Goal: Task Accomplishment & Management: Use online tool/utility

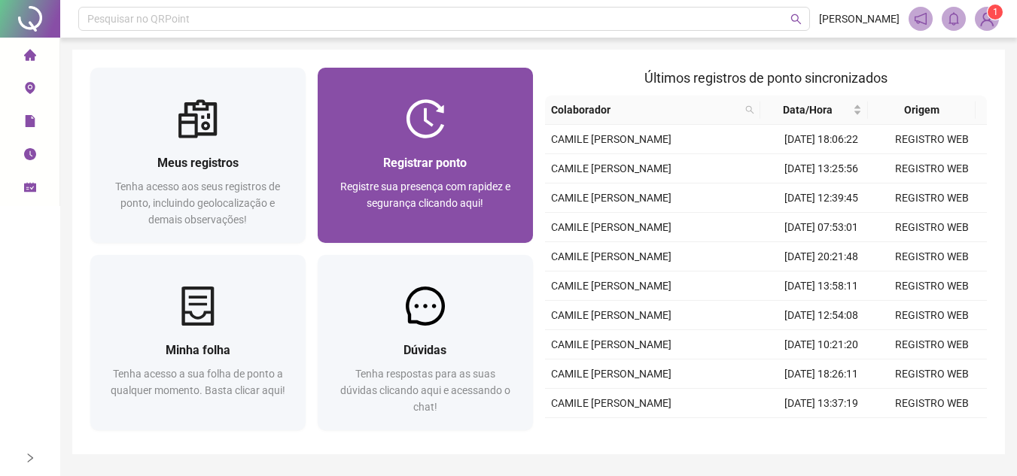
click at [517, 231] on div "Registrar ponto Registre sua presença com rapidez e segurança clicando aqui!" at bounding box center [425, 190] width 215 height 105
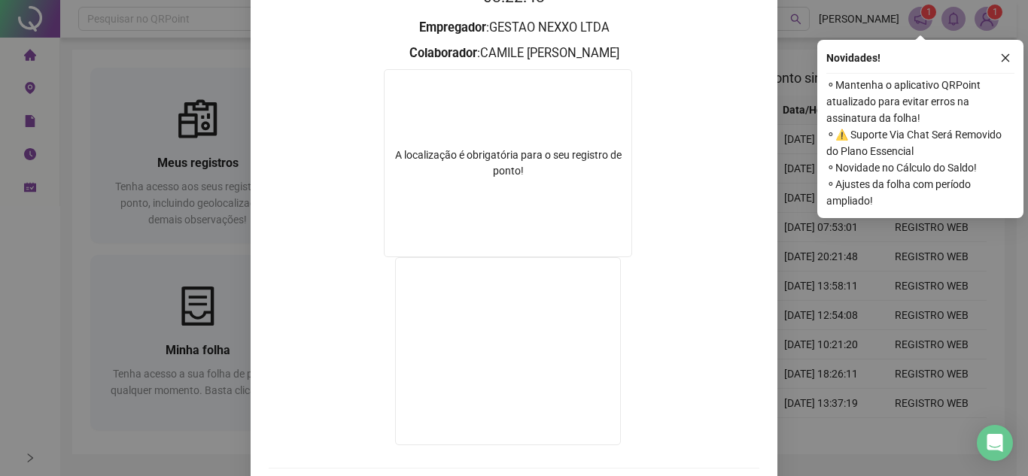
scroll to position [250, 0]
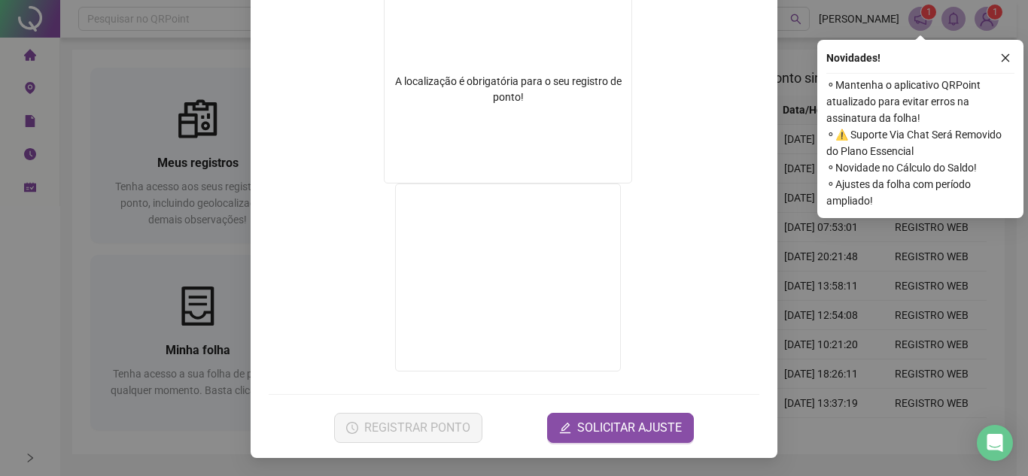
click at [854, 166] on span "⚬ Novidade no Cálculo do Saldo!" at bounding box center [920, 168] width 188 height 17
click at [817, 214] on div "Novidades ! ⚬ Mantenha o aplicativo QRPoint atualizado para evitar erros na ass…" at bounding box center [920, 129] width 206 height 178
click at [826, 396] on div "Registro de ponto web 08:22:51 Empregador : GESTAO NEXXO LTDA Colaborador : CAM…" at bounding box center [514, 238] width 1028 height 476
click at [826, 301] on td "[DATE] 13:58:11" at bounding box center [820, 286] width 111 height 29
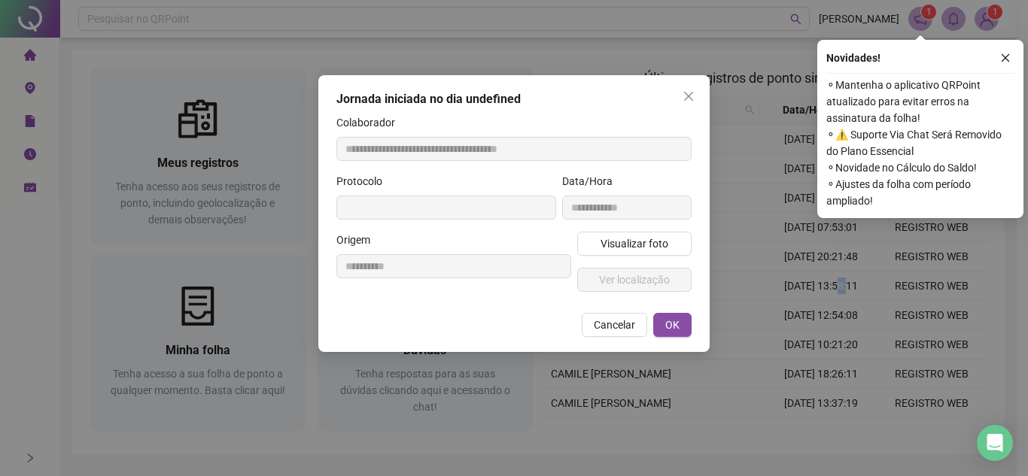
type input "**********"
click at [609, 325] on span "Cancelar" at bounding box center [614, 325] width 41 height 17
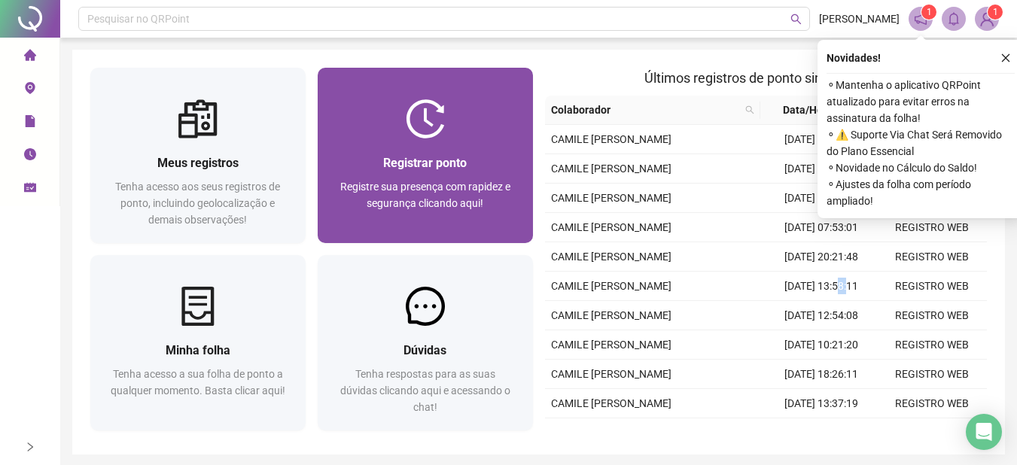
click at [452, 181] on span "Registre sua presença com rapidez e segurança clicando aqui!" at bounding box center [425, 195] width 170 height 29
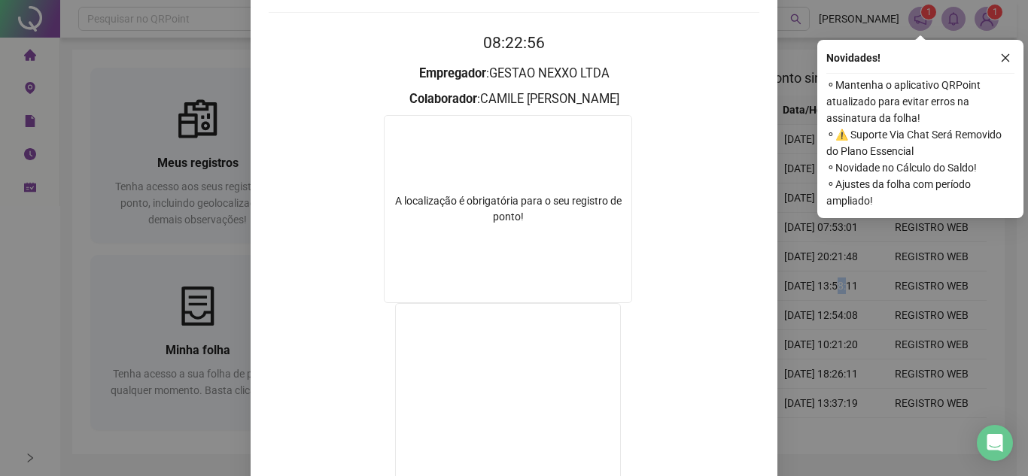
scroll to position [151, 0]
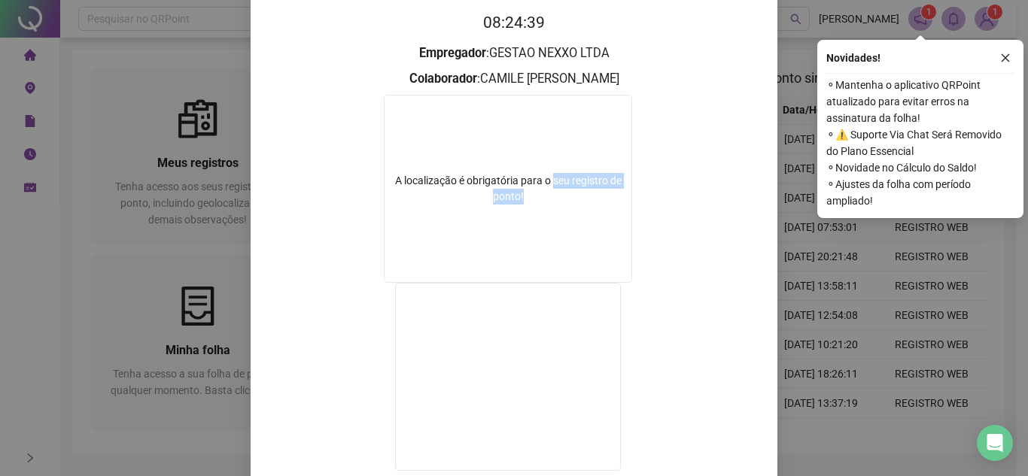
click at [546, 189] on div "A localização é obrigatória para o seu registro de ponto!" at bounding box center [508, 189] width 247 height 32
click at [744, 243] on form "A localização é obrigatória para o seu registro de ponto!" at bounding box center [514, 285] width 491 height 381
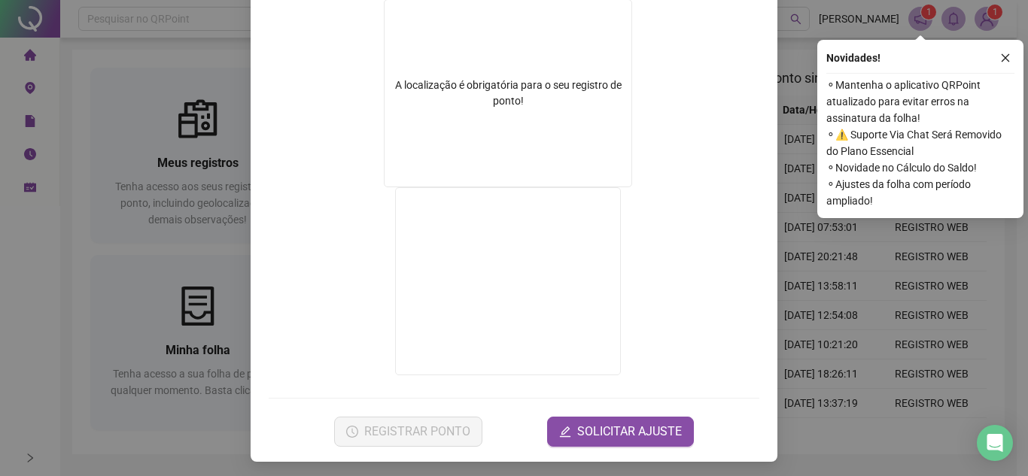
scroll to position [250, 0]
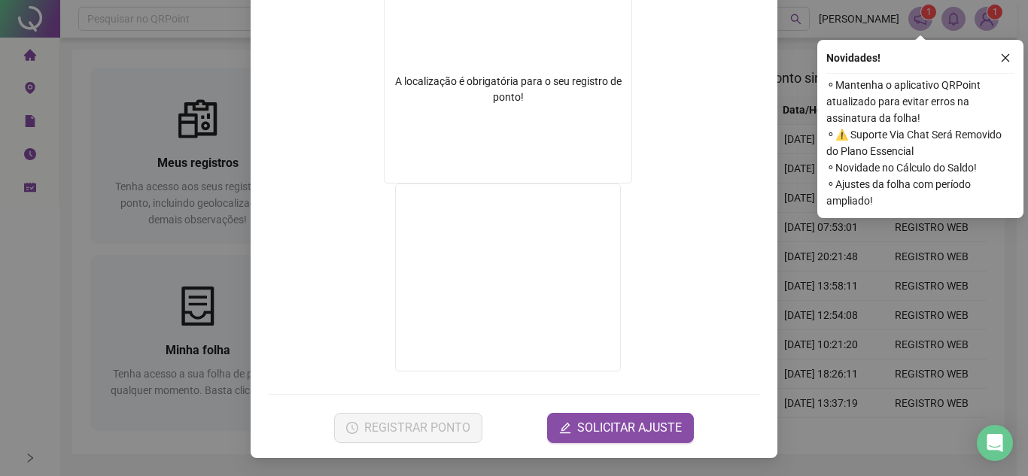
click at [850, 344] on div "Registro de ponto web 08:24:42 Empregador : GESTAO NEXXO LTDA Colaborador : CAM…" at bounding box center [514, 238] width 1028 height 476
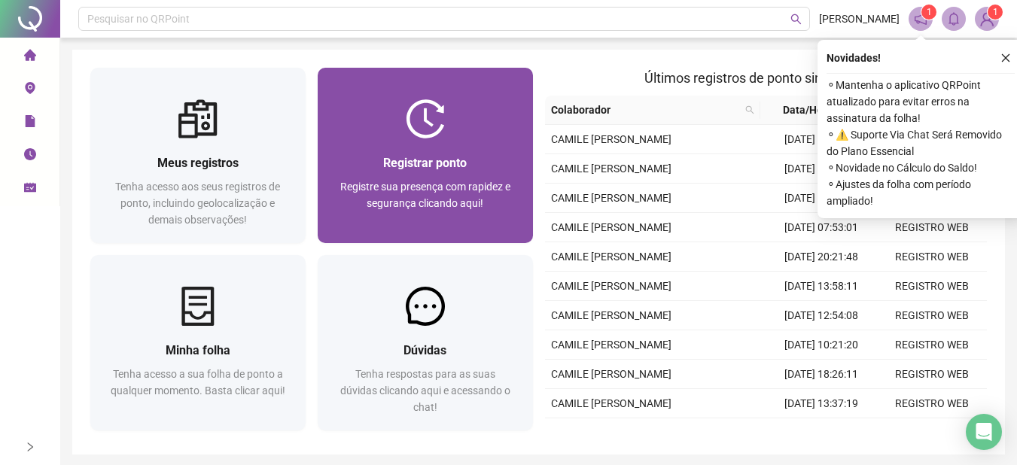
click at [449, 174] on div "Registrar ponto Registre sua presença com rapidez e segurança clicando aqui!" at bounding box center [425, 191] width 179 height 75
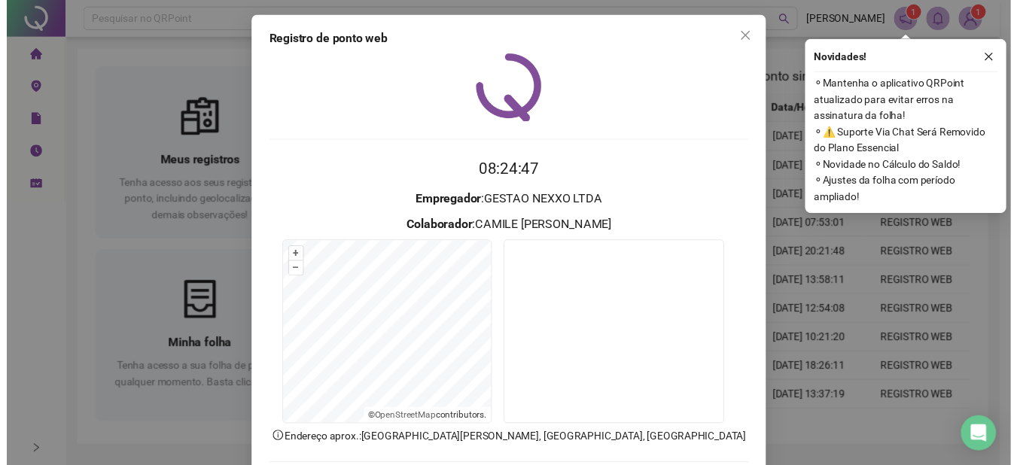
scroll to position [75, 0]
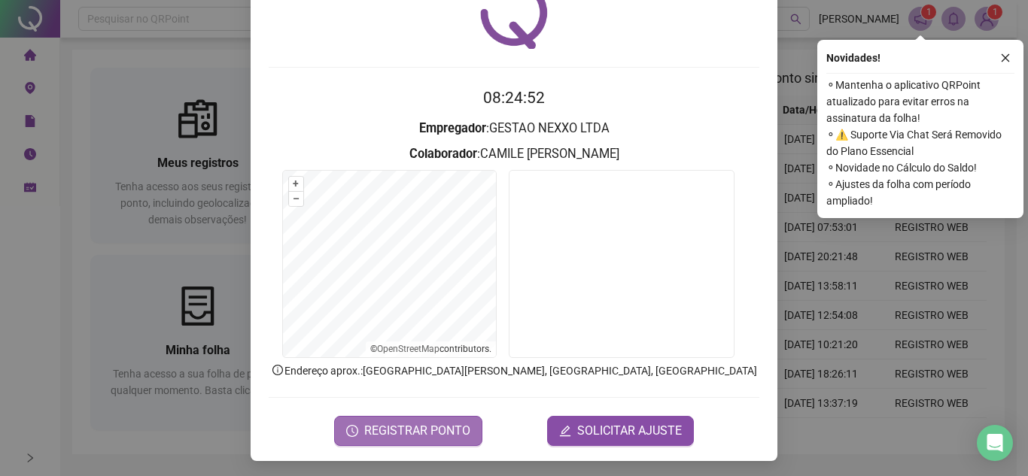
click at [443, 439] on span "REGISTRAR PONTO" at bounding box center [417, 431] width 106 height 18
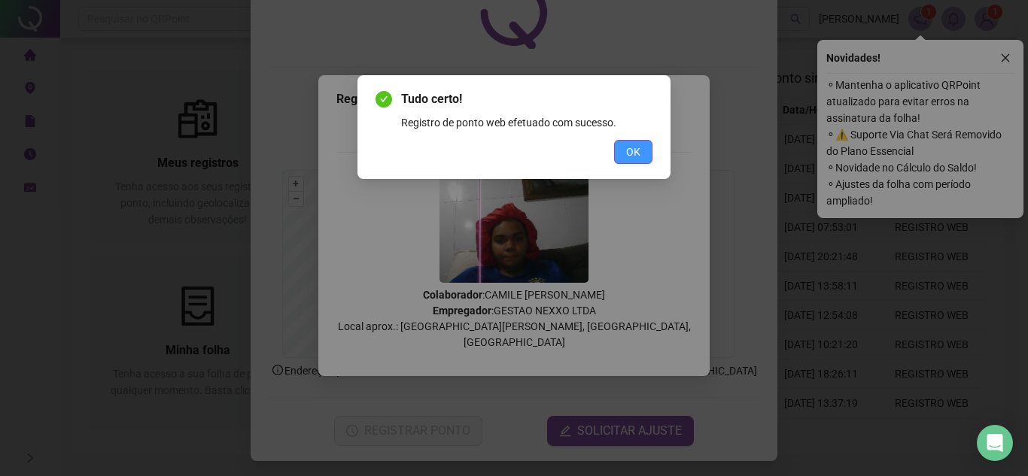
click at [650, 141] on button "OK" at bounding box center [633, 152] width 38 height 24
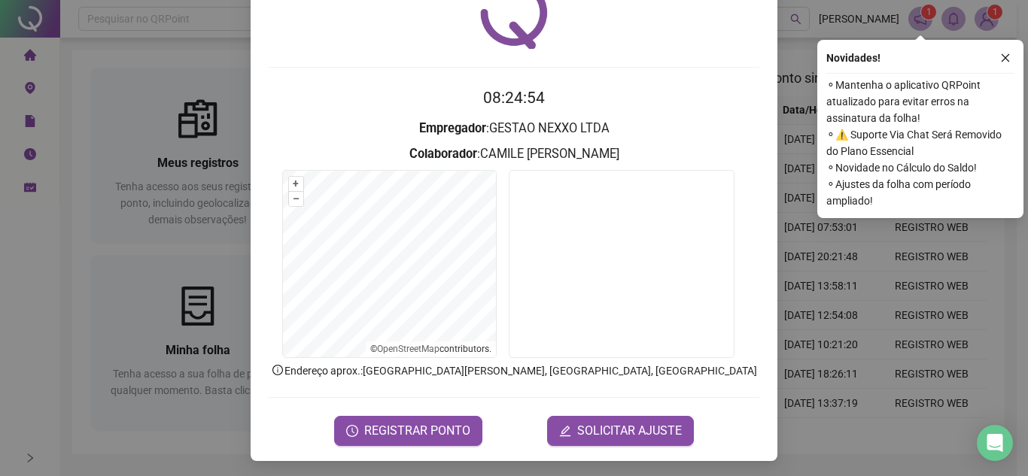
click at [886, 294] on div "Registro de ponto web 08:24:54 Empregador : GESTAO NEXXO LTDA Colaborador : CAM…" at bounding box center [514, 238] width 1028 height 476
